Goal: Find specific page/section: Find specific page/section

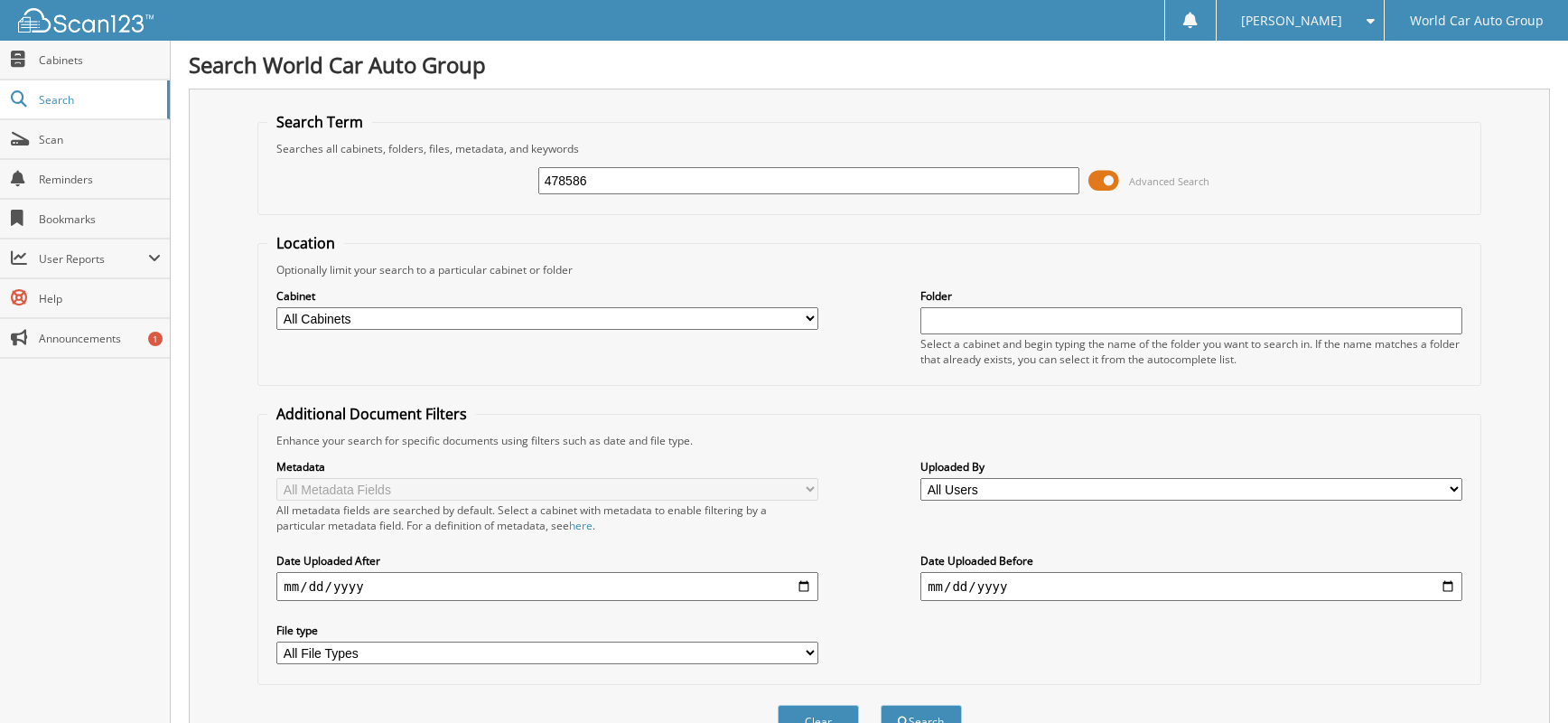
type input "478586"
click at [880, 704] on button "Search" at bounding box center [921, 721] width 82 height 33
drag, startPoint x: 603, startPoint y: 185, endPoint x: 501, endPoint y: 187, distance: 102.0
click at [501, 187] on div "478586 Advanced Search" at bounding box center [868, 180] width 1203 height 49
type input "782840"
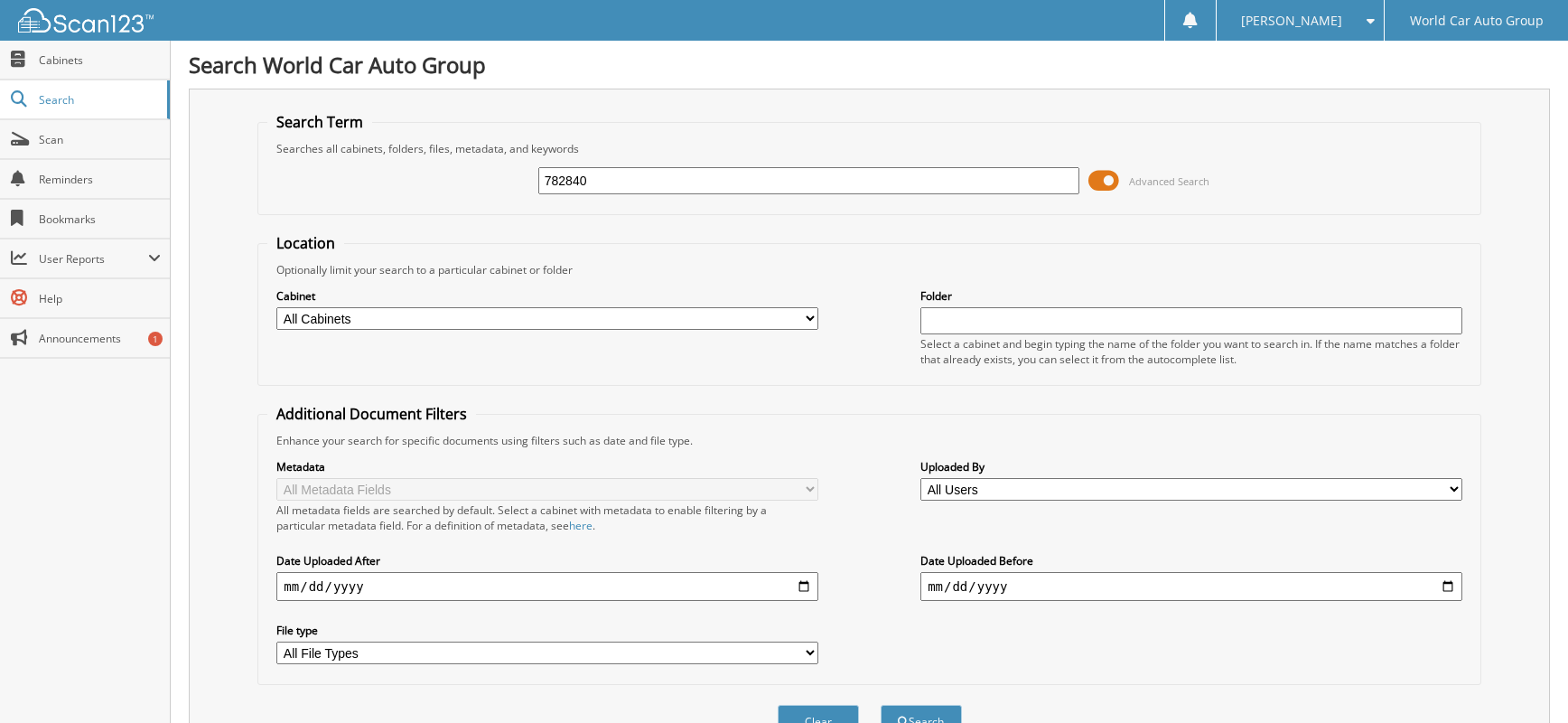
click at [880, 704] on button "Search" at bounding box center [921, 721] width 82 height 33
click at [623, 186] on input "782840" at bounding box center [809, 180] width 542 height 27
type input "428516"
click at [880, 704] on button "Search" at bounding box center [921, 721] width 82 height 33
